Goal: Task Accomplishment & Management: Complete application form

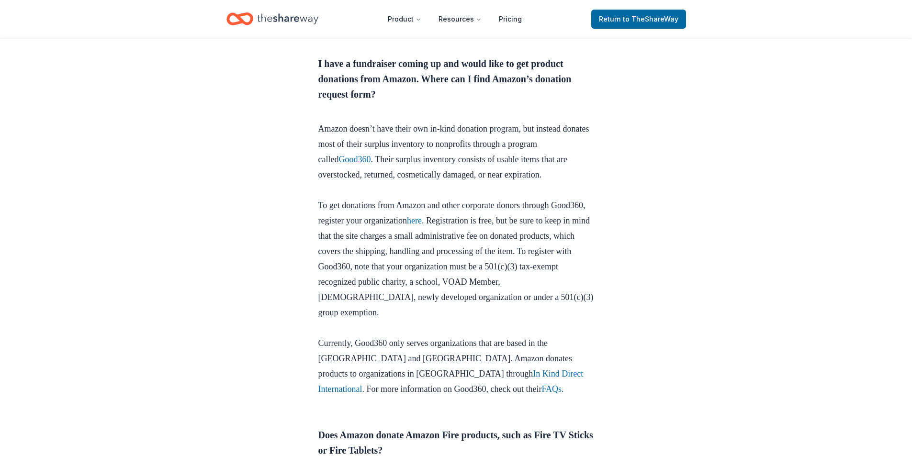
scroll to position [479, 0]
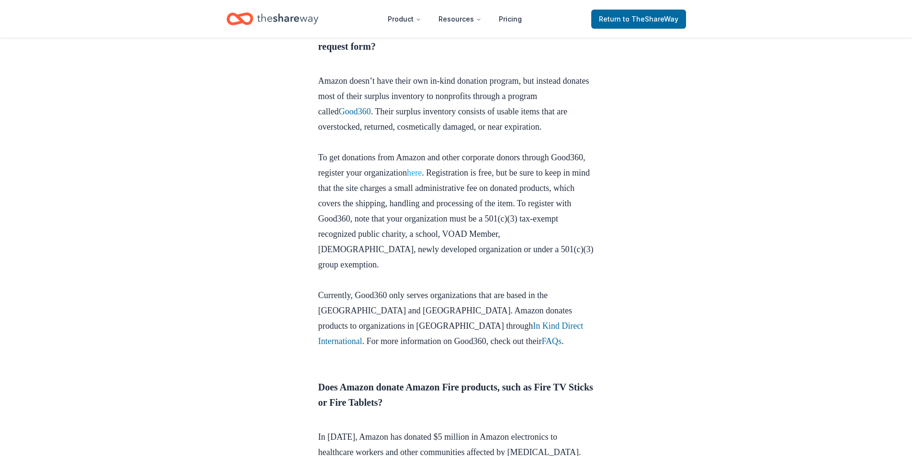
click at [422, 178] on link "here" at bounding box center [414, 173] width 15 height 10
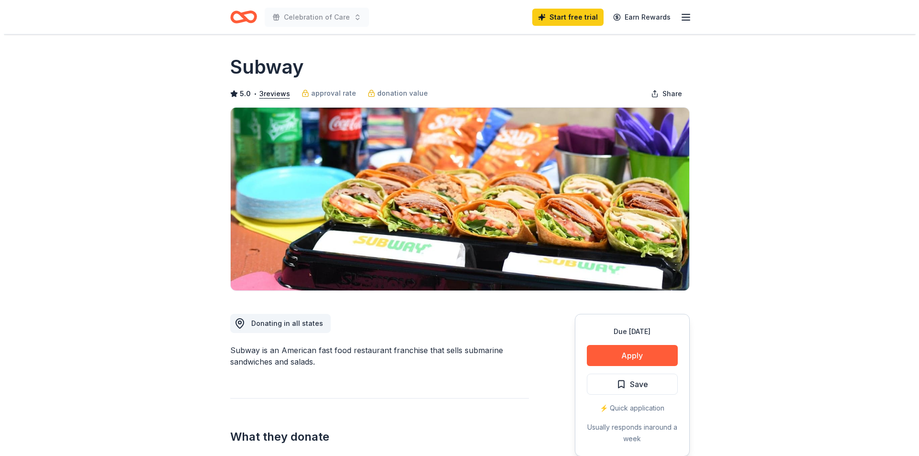
scroll to position [192, 0]
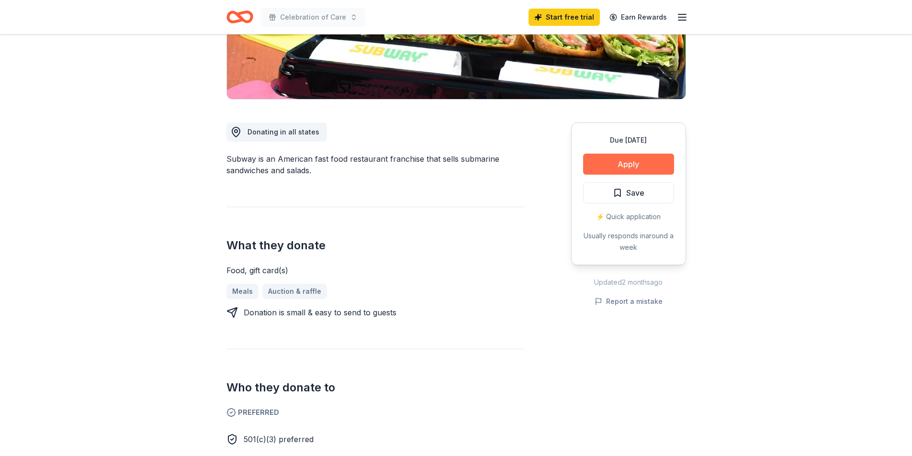
click at [649, 161] on button "Apply" at bounding box center [628, 164] width 91 height 21
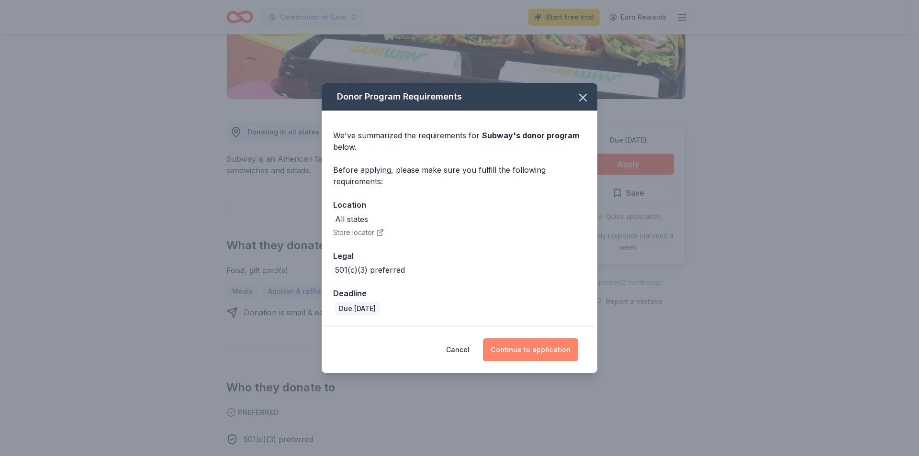
click at [521, 354] on button "Continue to application" at bounding box center [530, 350] width 95 height 23
